Goal: Task Accomplishment & Management: Complete application form

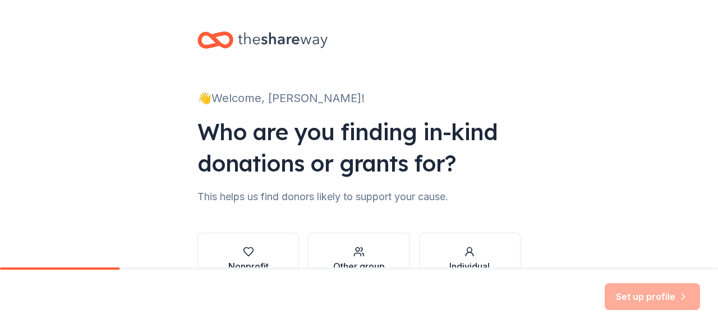
scroll to position [56, 0]
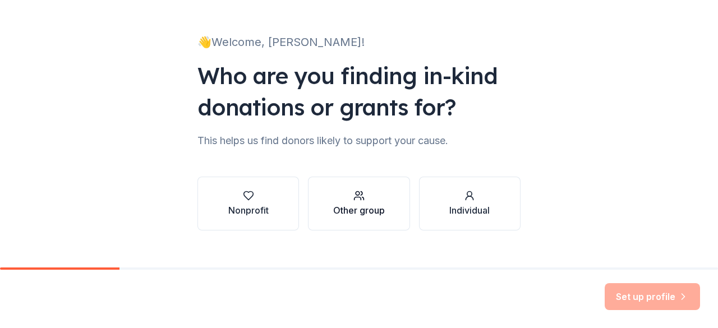
click at [357, 204] on div "Other group" at bounding box center [359, 210] width 52 height 13
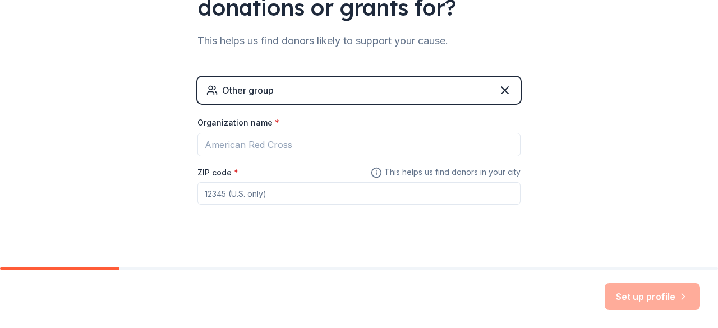
scroll to position [168, 0]
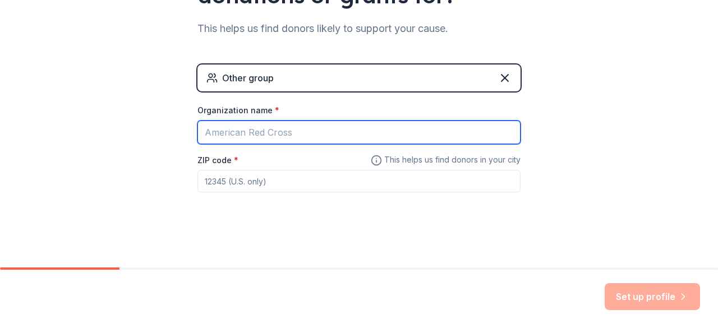
click at [251, 132] on input "Organization name *" at bounding box center [359, 133] width 323 height 24
type input "Vantage Group Unlimited, LLC"
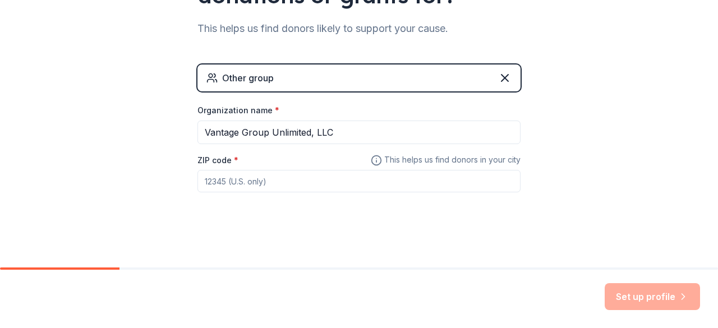
click at [214, 182] on input "ZIP code *" at bounding box center [359, 181] width 323 height 22
type input "38351"
click at [647, 298] on button "Set up profile" at bounding box center [652, 296] width 95 height 27
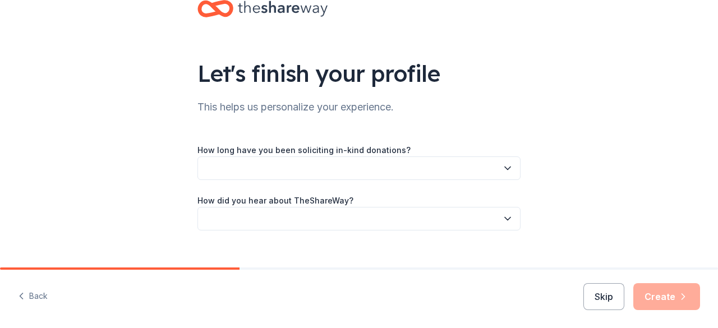
scroll to position [48, 0]
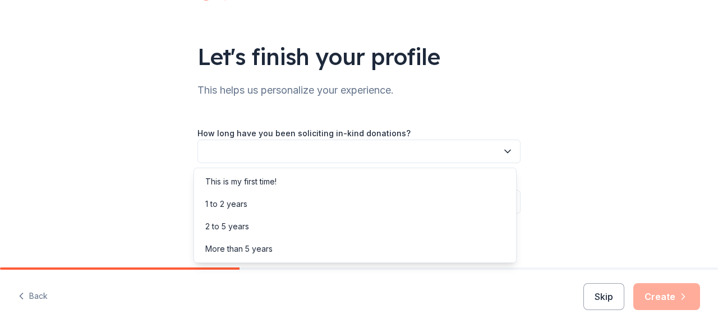
click at [506, 153] on icon "button" at bounding box center [507, 151] width 11 height 11
click at [240, 181] on div "This is my first time!" at bounding box center [240, 181] width 71 height 13
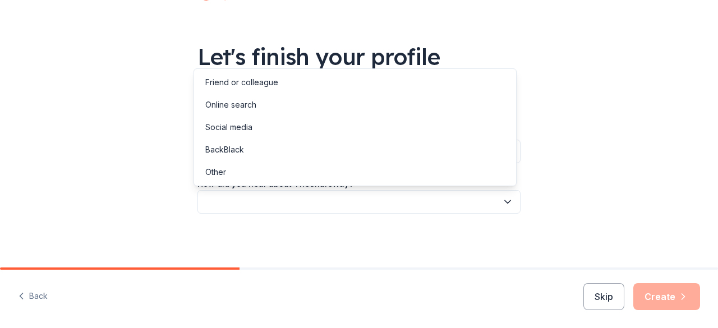
click at [502, 199] on icon "button" at bounding box center [507, 201] width 11 height 11
click at [246, 102] on div "Online search" at bounding box center [230, 104] width 51 height 13
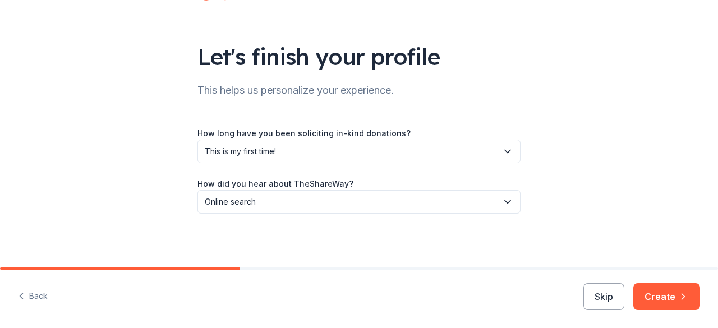
click at [671, 297] on button "Create" at bounding box center [667, 296] width 67 height 27
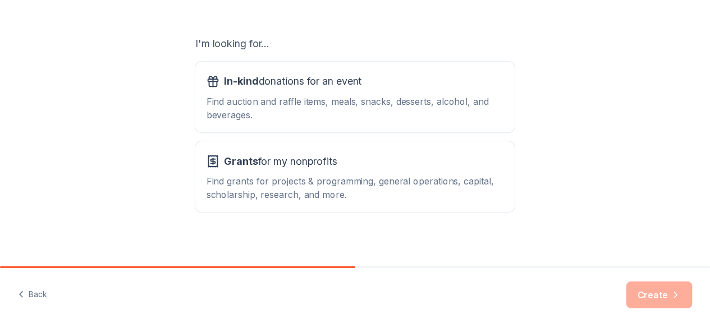
scroll to position [185, 0]
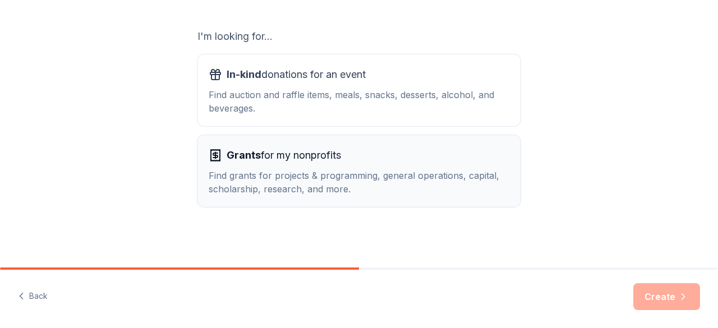
click at [419, 153] on div "Grants for my nonprofits" at bounding box center [359, 155] width 301 height 18
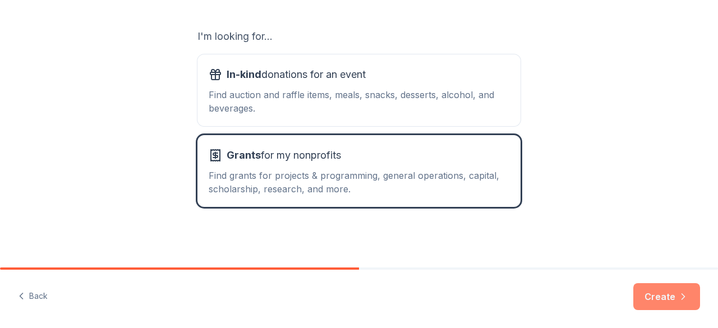
click at [663, 301] on button "Create" at bounding box center [667, 296] width 67 height 27
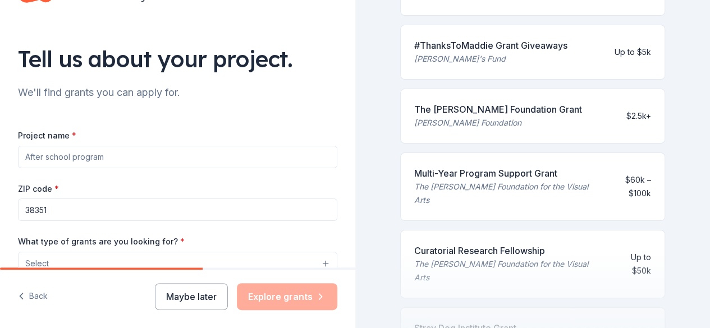
scroll to position [168, 0]
